Goal: Navigation & Orientation: Go to known website

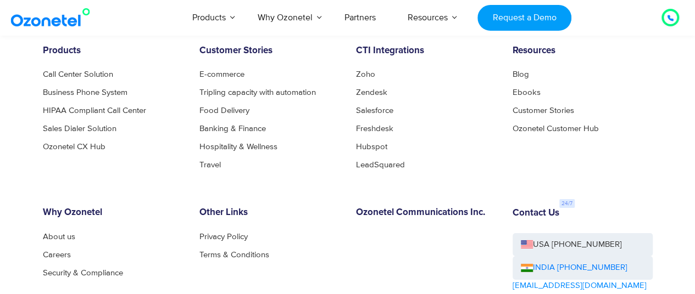
scroll to position [5821, 0]
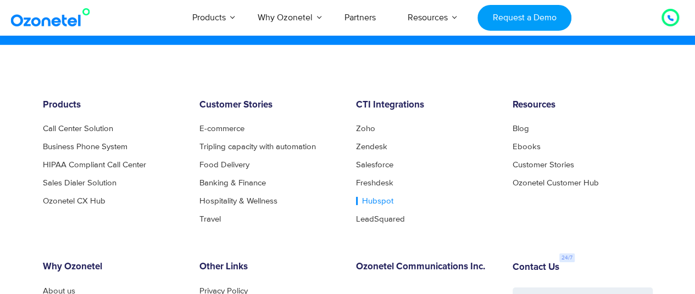
click at [379, 199] on link "Hubspot" at bounding box center [374, 201] width 37 height 8
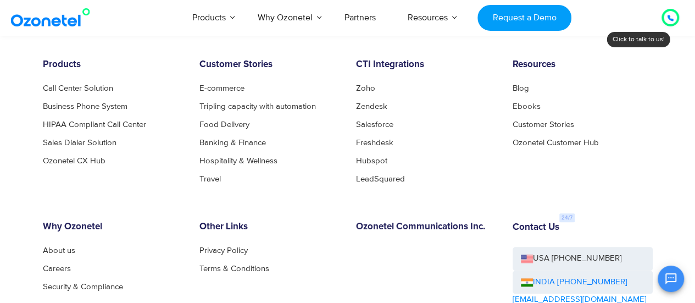
scroll to position [2581, 0]
